Goal: Navigation & Orientation: Find specific page/section

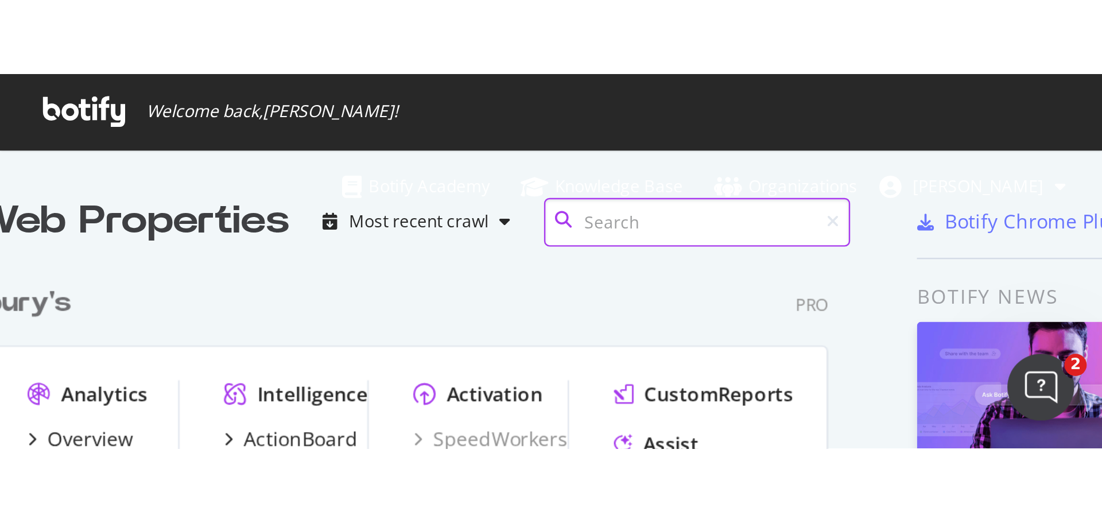
scroll to position [531, 612]
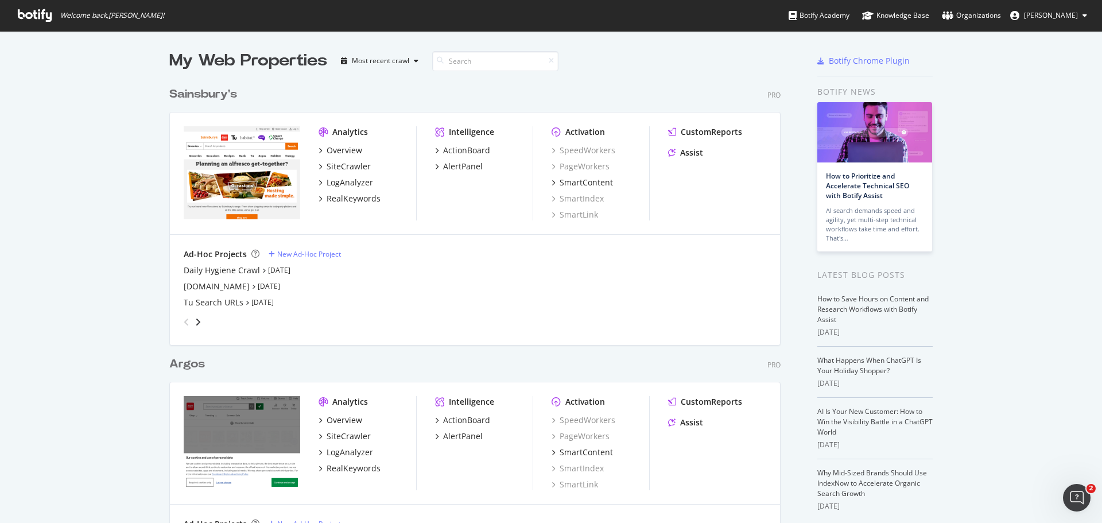
click at [454, 154] on div "Sainsbury's Pro Analytics Overview SiteCrawler LogAnalyzer RealKeywords Intelli…" at bounding box center [479, 207] width 620 height 270
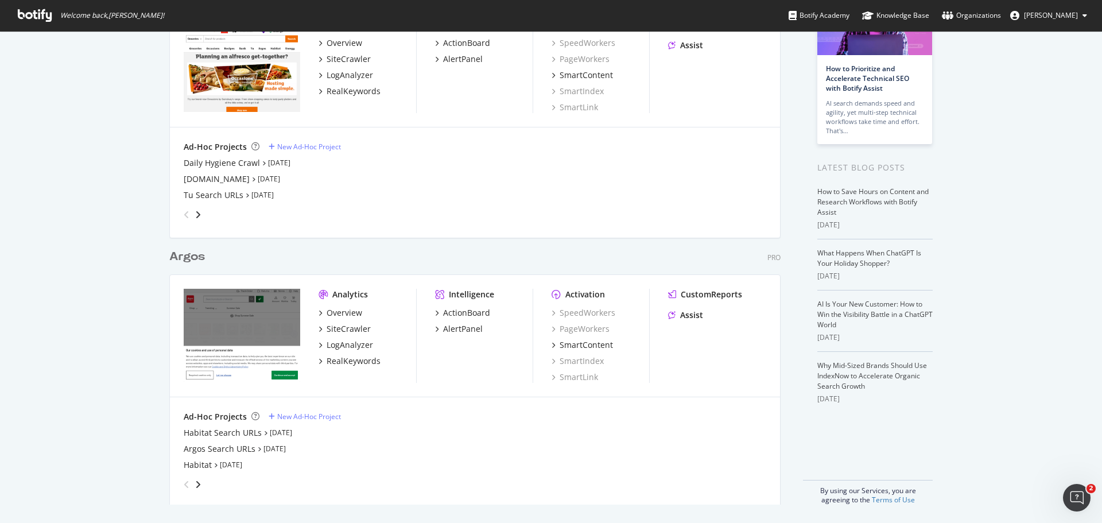
scroll to position [0, 0]
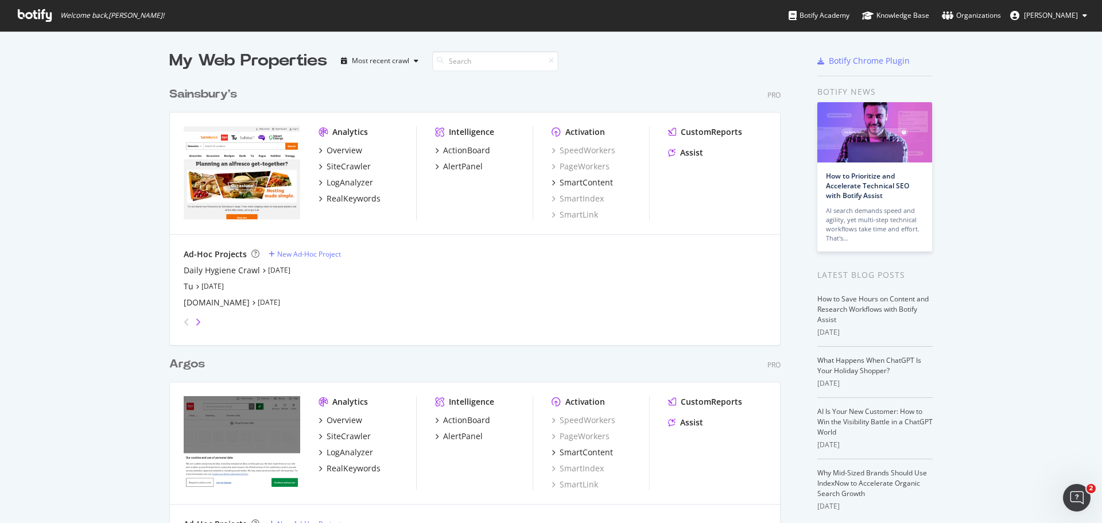
click at [195, 321] on icon "angle-right" at bounding box center [198, 321] width 6 height 9
click at [195, 323] on icon "angle-right" at bounding box center [198, 321] width 6 height 9
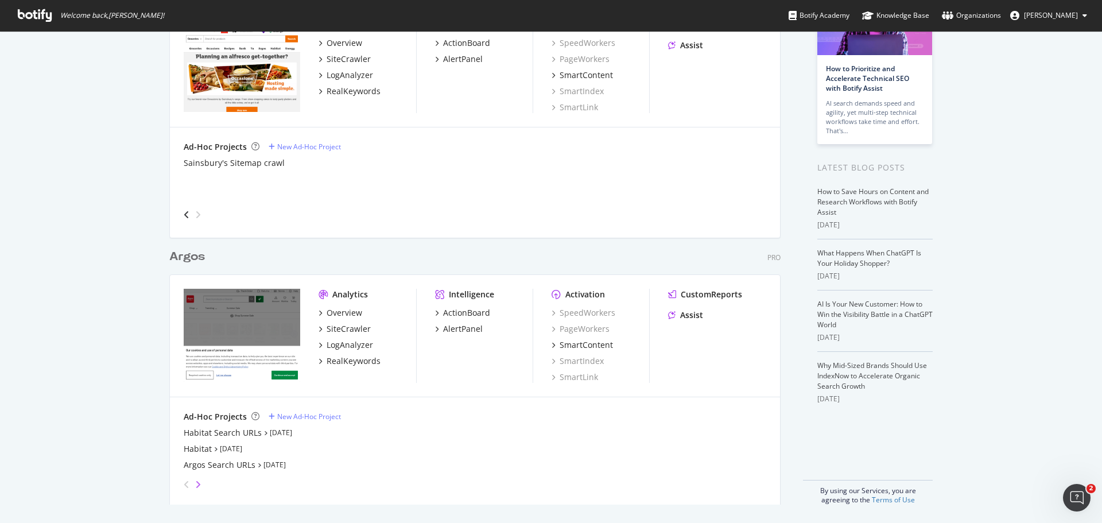
click at [196, 486] on icon "angle-right" at bounding box center [198, 484] width 6 height 9
click at [195, 484] on icon "angle-right" at bounding box center [198, 484] width 6 height 9
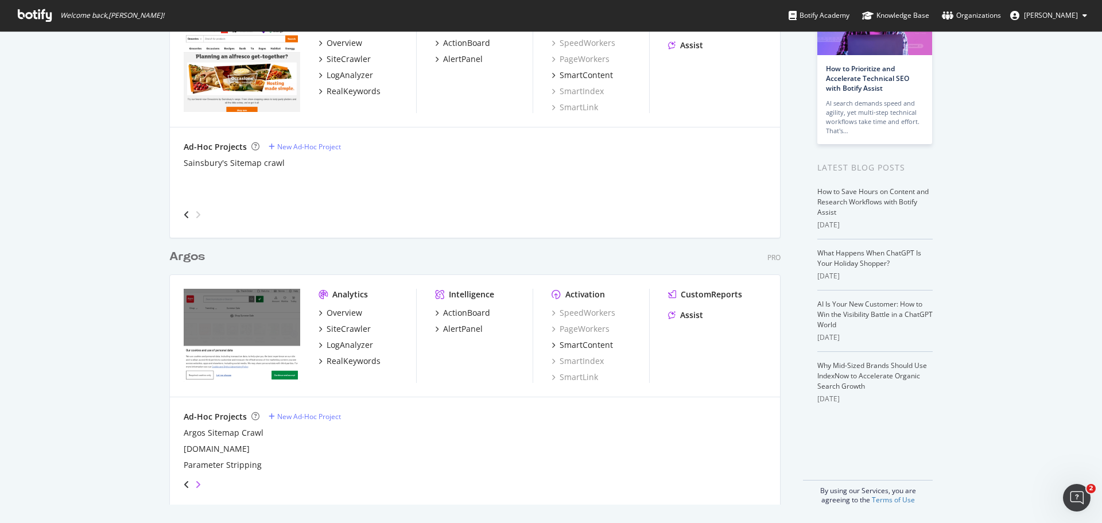
click at [195, 484] on icon "angle-right" at bounding box center [198, 484] width 6 height 9
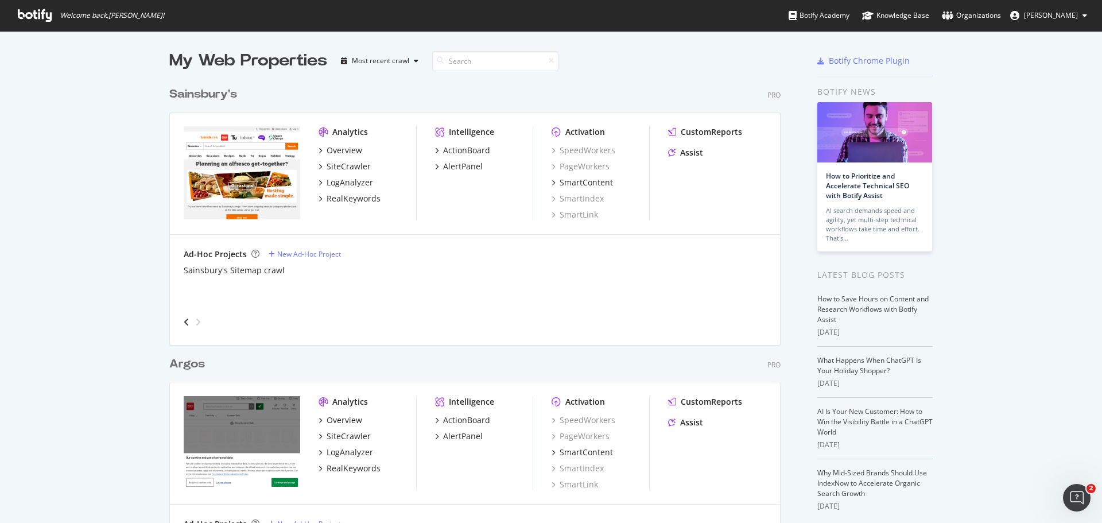
click at [212, 94] on div "Sainsbury's" at bounding box center [203, 94] width 68 height 17
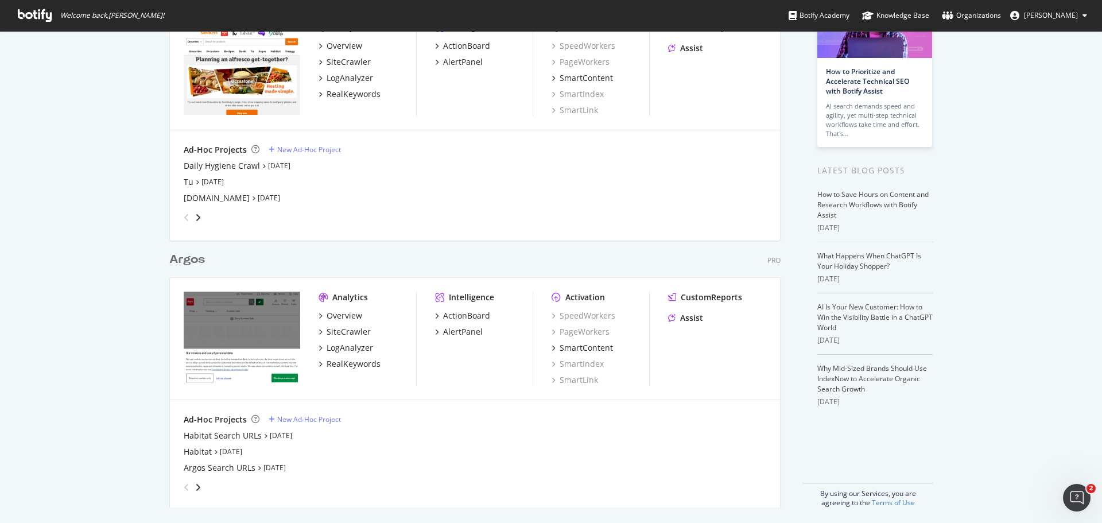
scroll to position [107, 0]
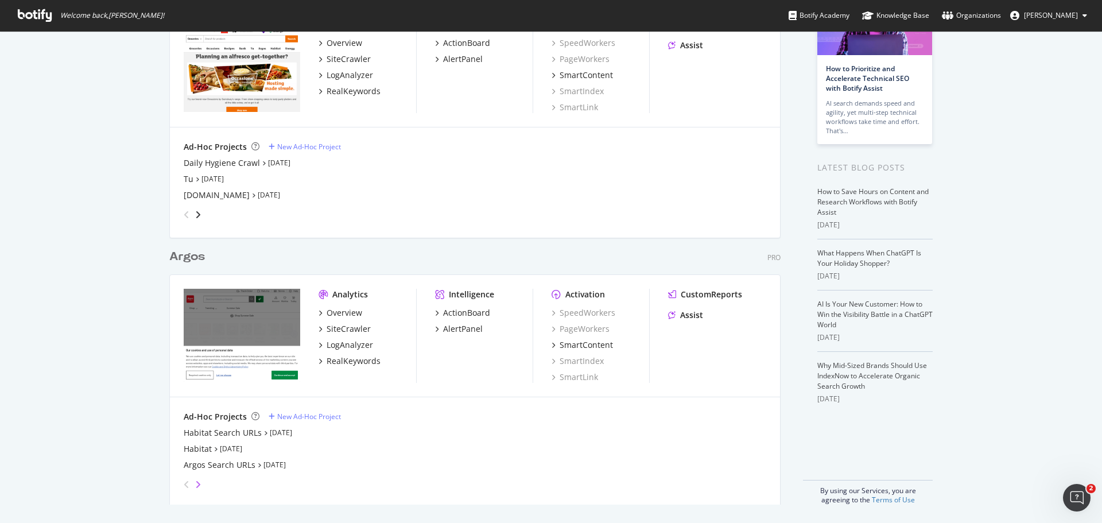
click at [196, 487] on icon "angle-right" at bounding box center [198, 484] width 6 height 9
